Goal: Information Seeking & Learning: Learn about a topic

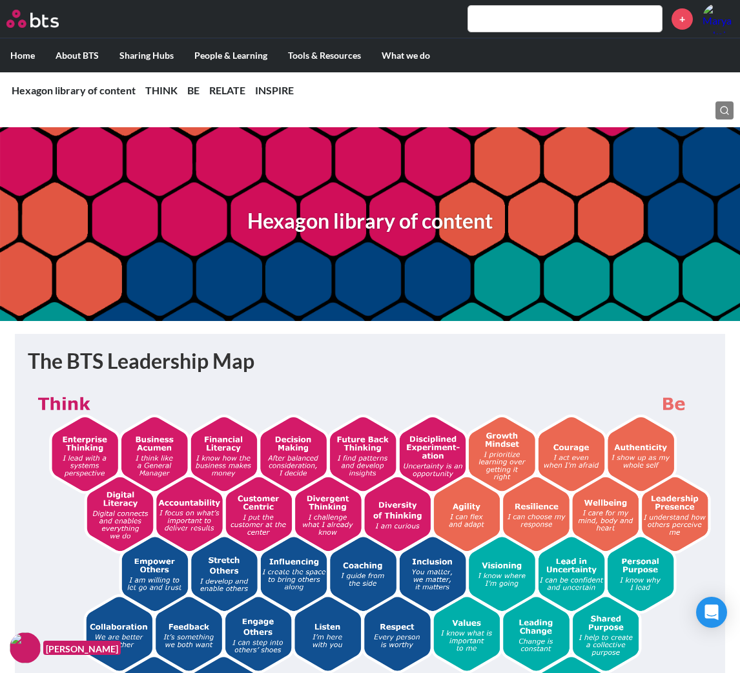
scroll to position [4150, 0]
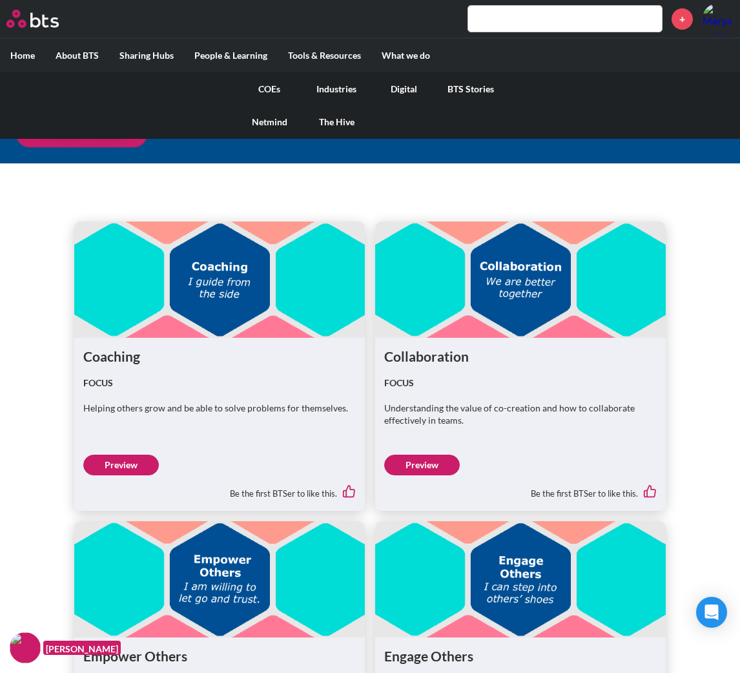
click at [347, 116] on link "The Hive" at bounding box center [336, 122] width 67 height 34
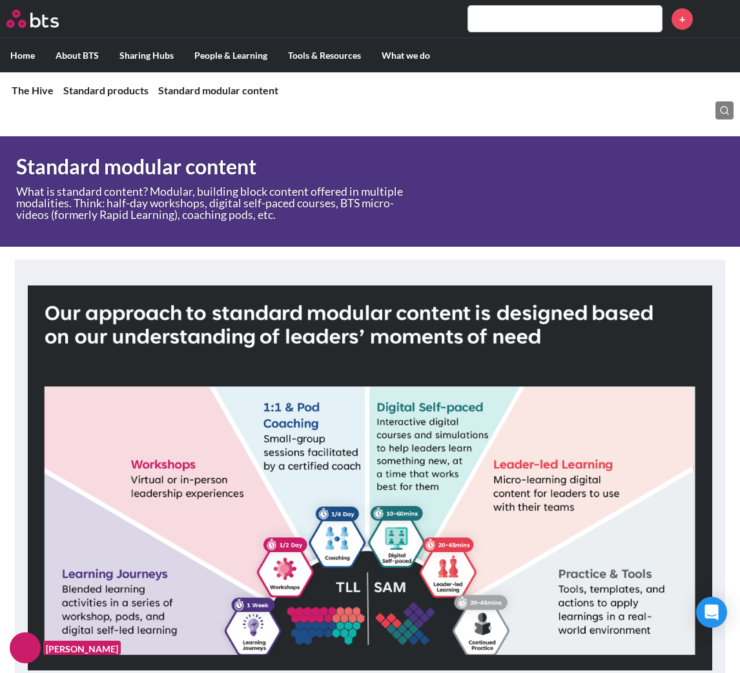
scroll to position [1074, 0]
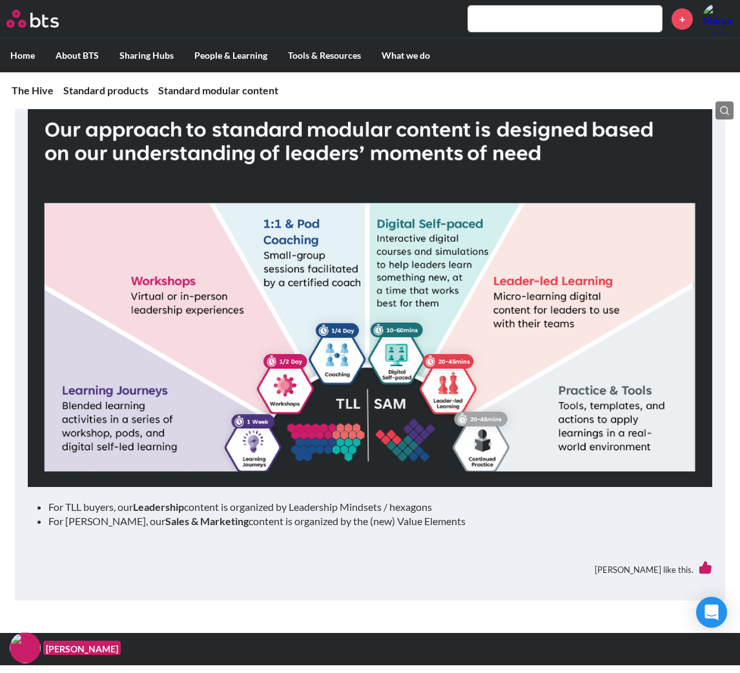
scroll to position [1261, 0]
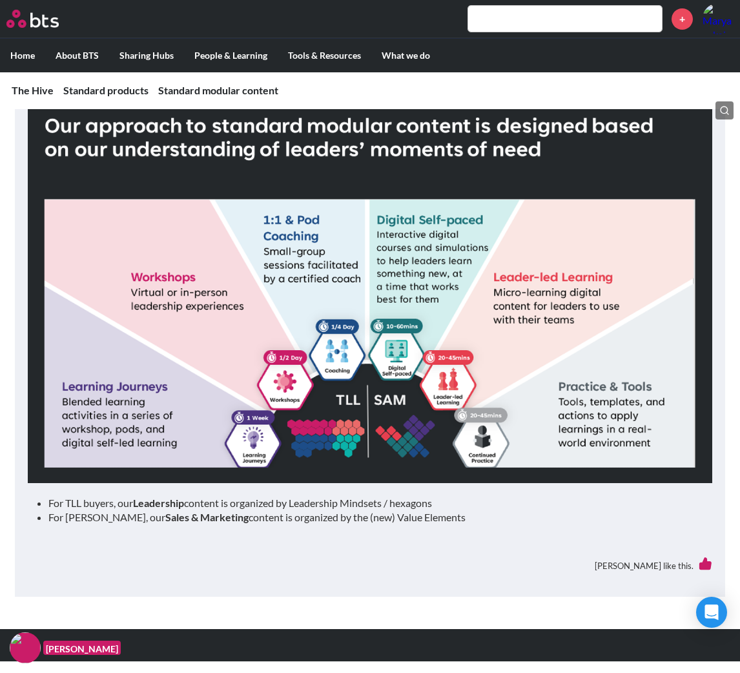
drag, startPoint x: 170, startPoint y: 503, endPoint x: 156, endPoint y: 540, distance: 40.1
click at [156, 540] on div "For TLL buyers, our Leadership content is organized by Leadership Mindsets / he…" at bounding box center [370, 341] width 684 height 486
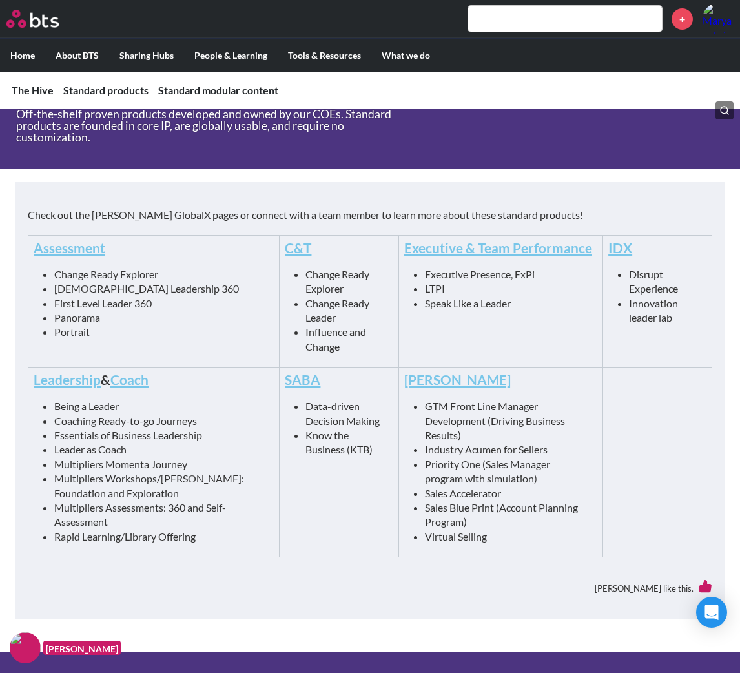
scroll to position [558, 0]
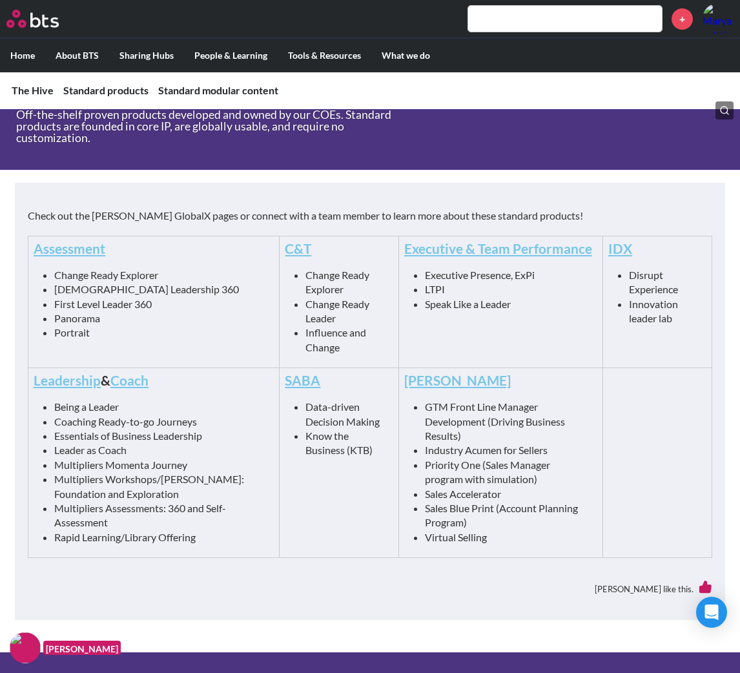
click at [80, 376] on link "Leadership" at bounding box center [67, 380] width 67 height 16
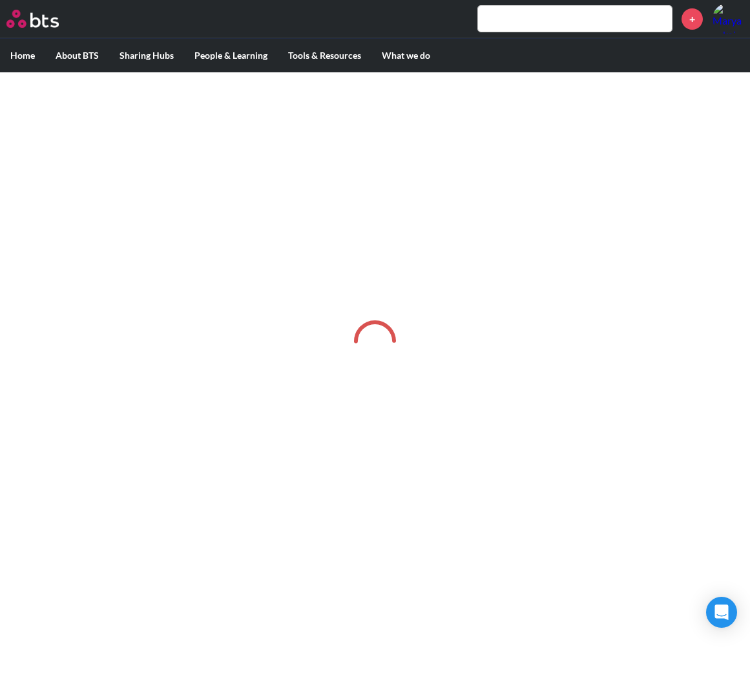
click at [697, 278] on div at bounding box center [375, 341] width 750 height 539
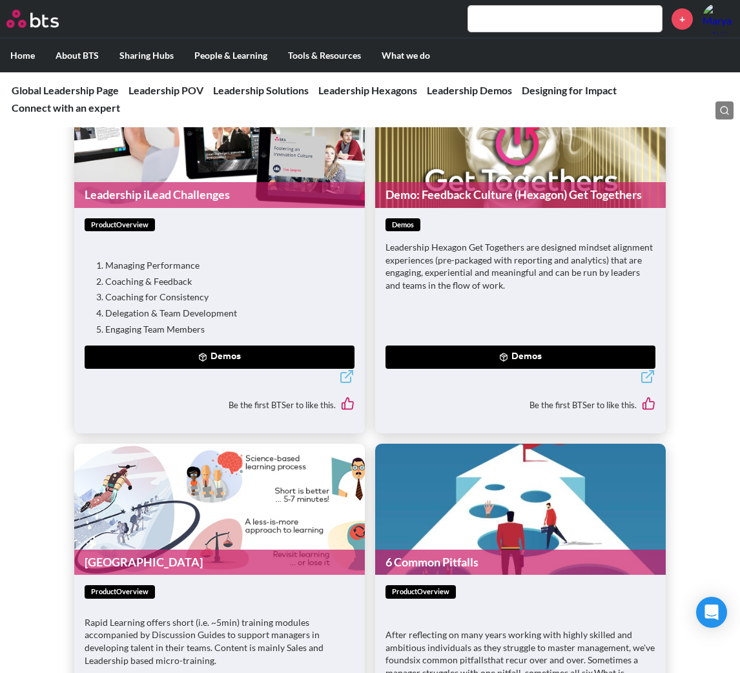
scroll to position [3055, 0]
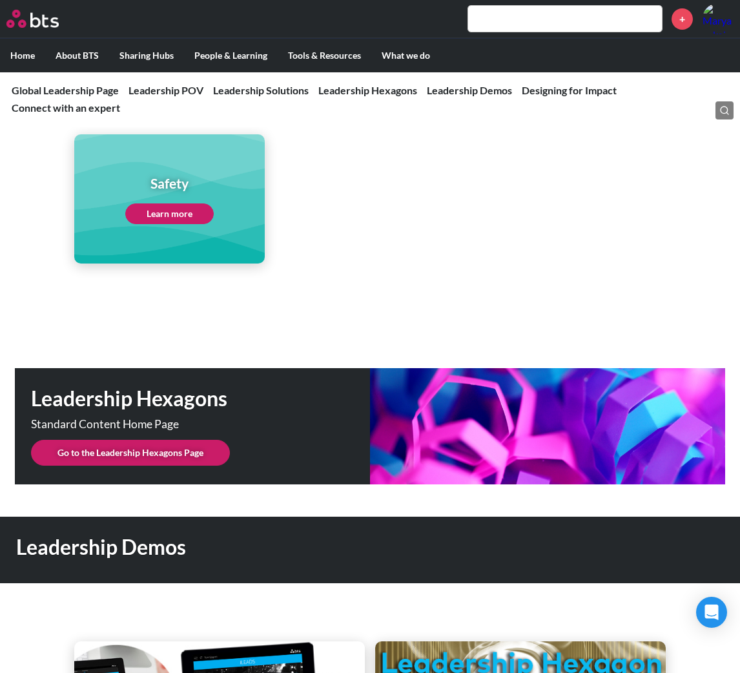
click at [155, 440] on link "Go to the Leadership Hexagons Page" at bounding box center [130, 453] width 199 height 26
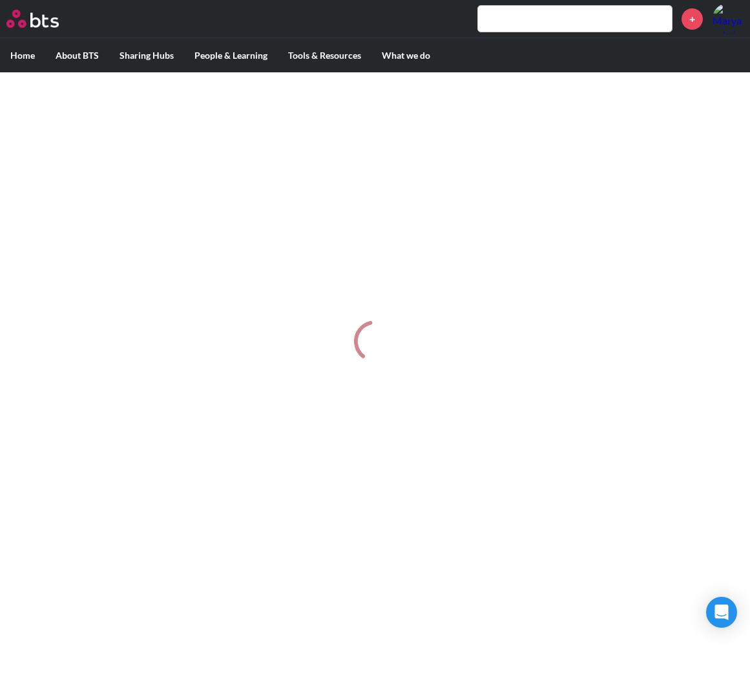
click at [662, 270] on div at bounding box center [375, 341] width 750 height 539
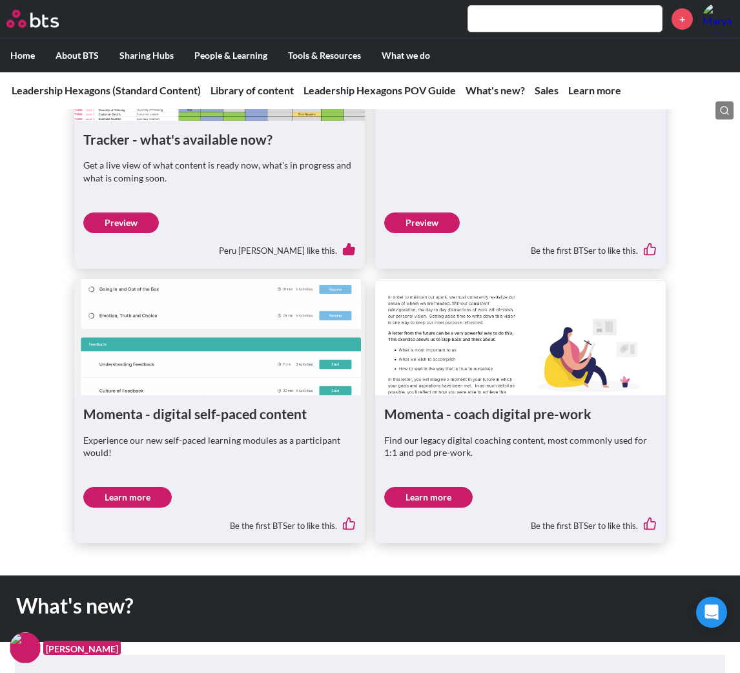
scroll to position [734, 0]
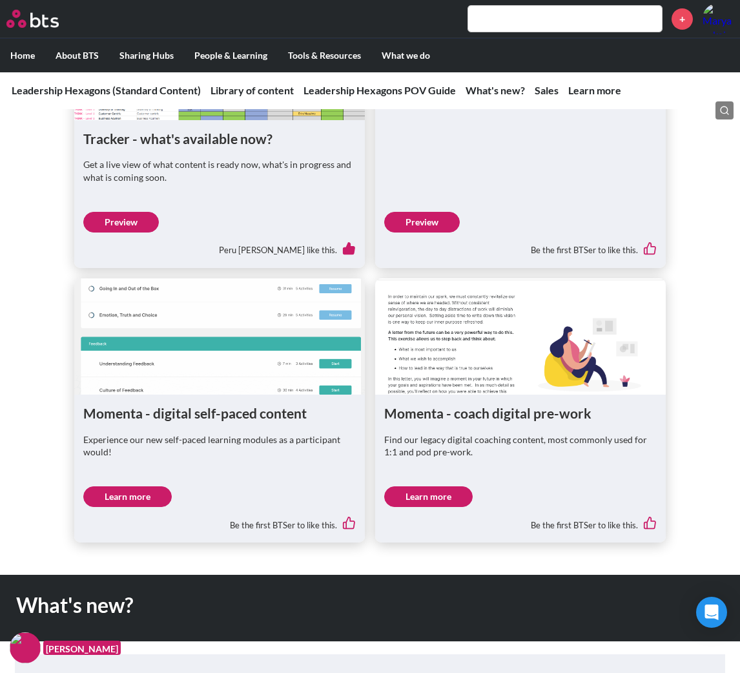
drag, startPoint x: 124, startPoint y: 492, endPoint x: 107, endPoint y: 477, distance: 23.3
click at [107, 477] on div "Momenta - digital self-paced content Experience our new self-paced learning mod…" at bounding box center [219, 441] width 272 height 75
click at [106, 488] on link "Learn more" at bounding box center [127, 496] width 88 height 21
